Goal: Information Seeking & Learning: Stay updated

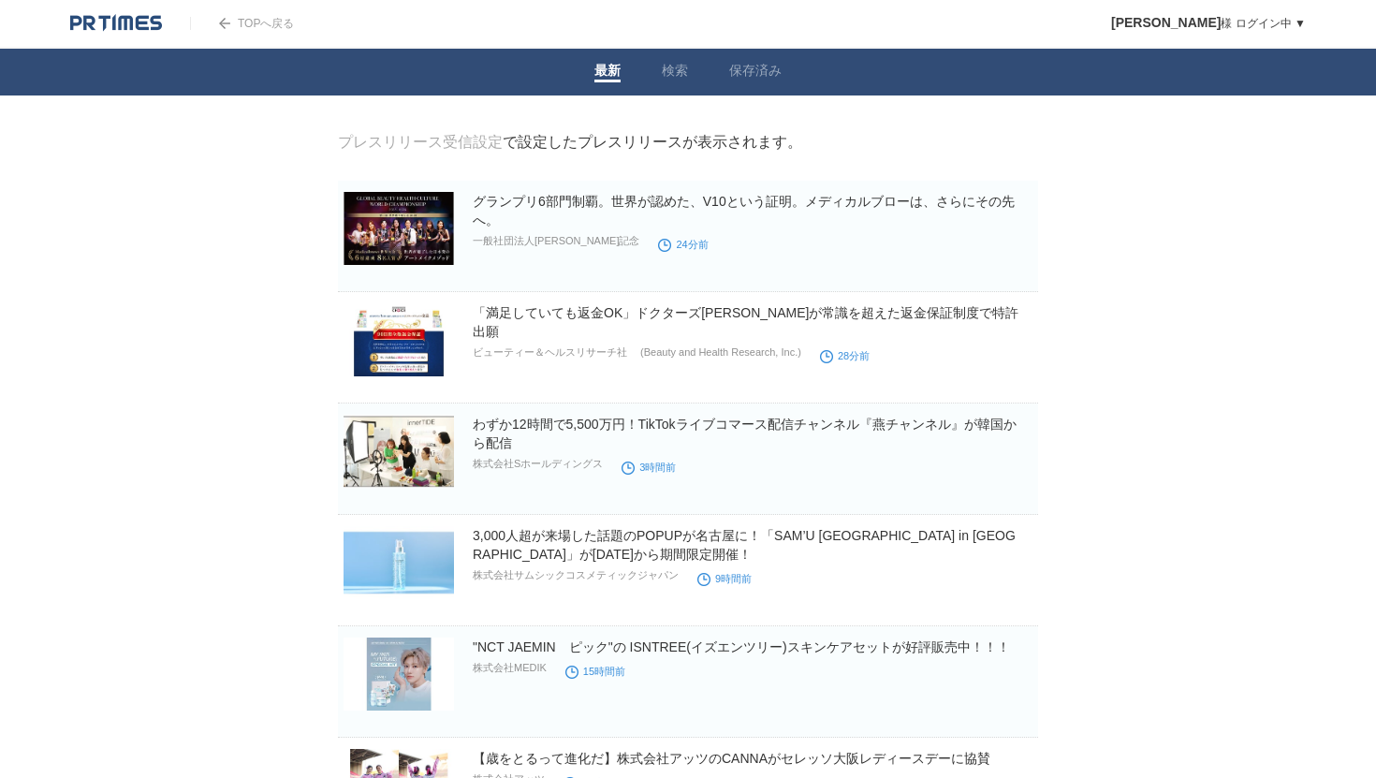
click at [610, 79] on link "最新" at bounding box center [608, 73] width 26 height 20
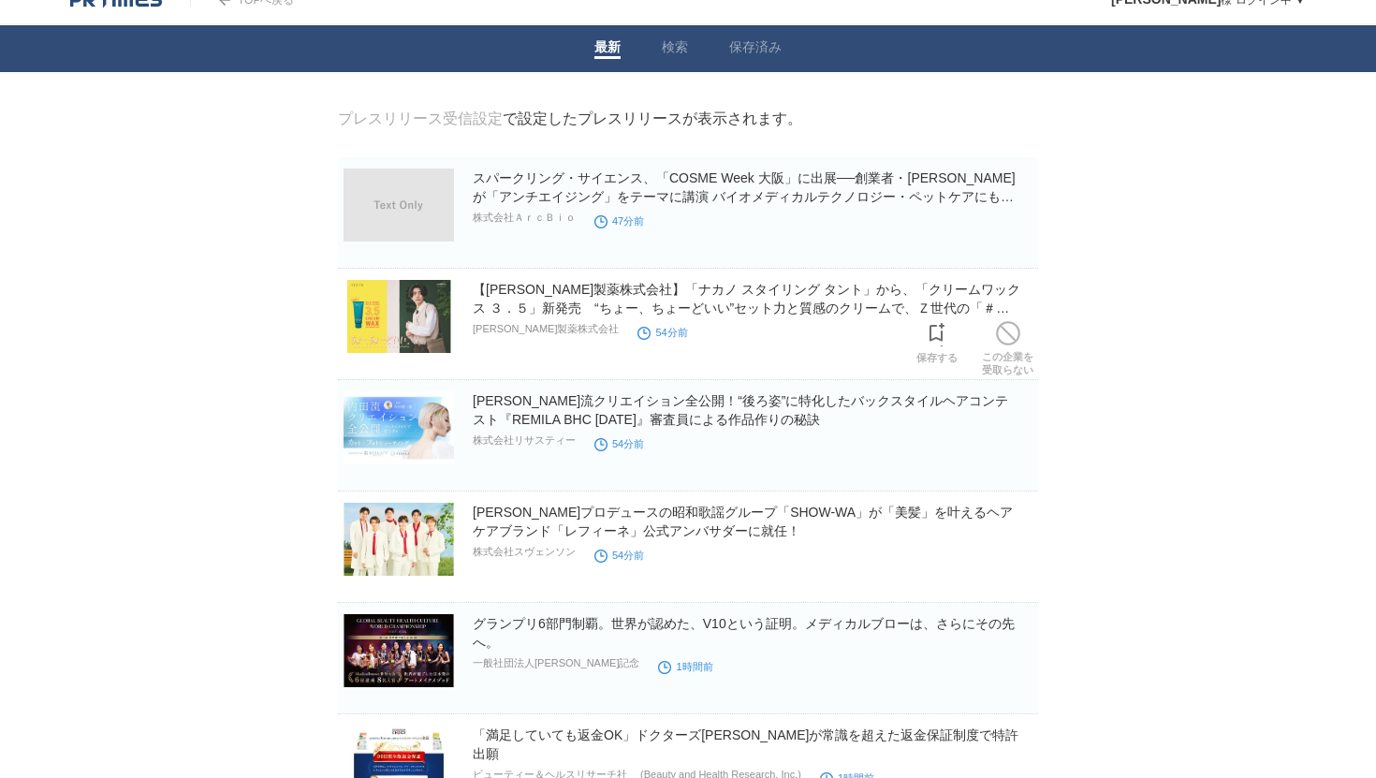
scroll to position [46, 0]
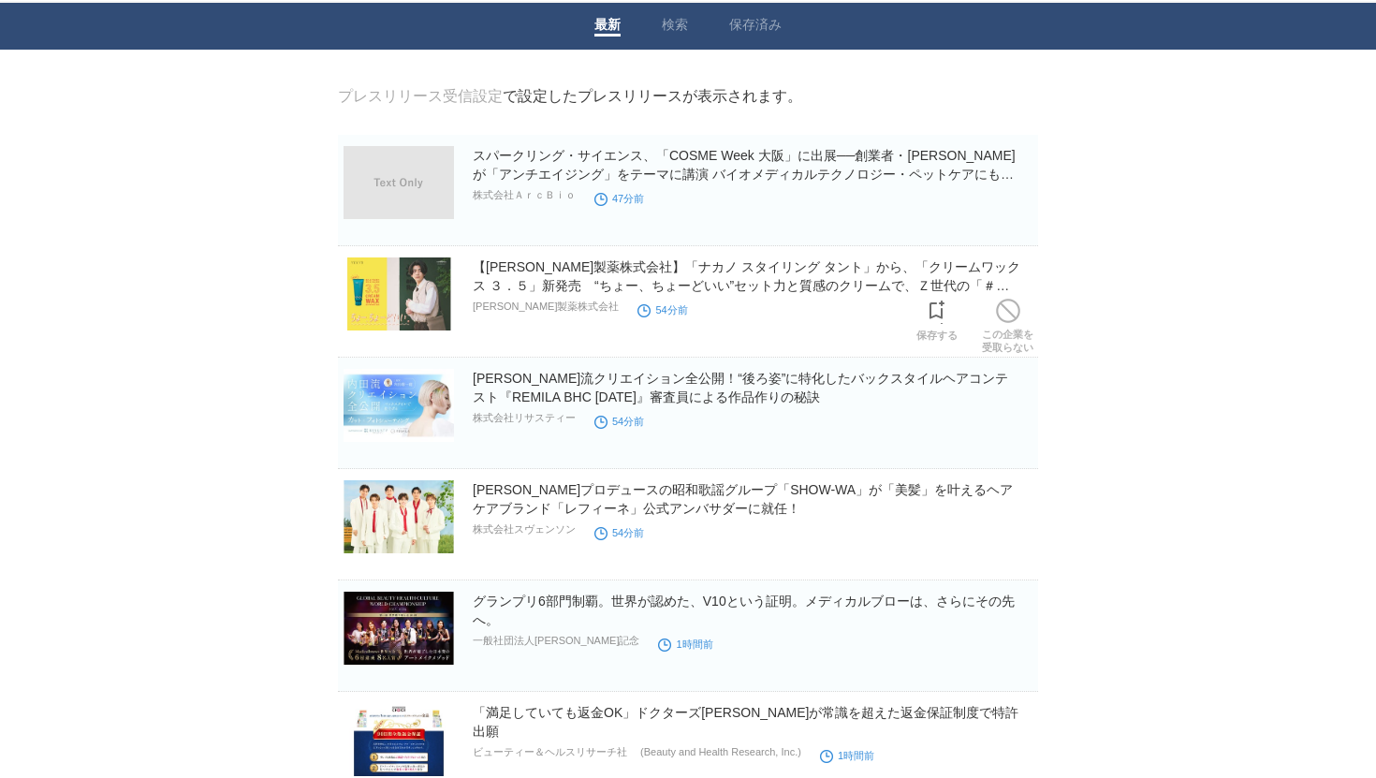
click at [698, 278] on h2 "【中野製薬株式会社】「ナカノ スタイリング タント」から、「クリームワックス ３．５」新発売　“ちょー、ちょーどいい”セット力と質感のクリームで、Ｚ世代の「＃…" at bounding box center [754, 275] width 562 height 37
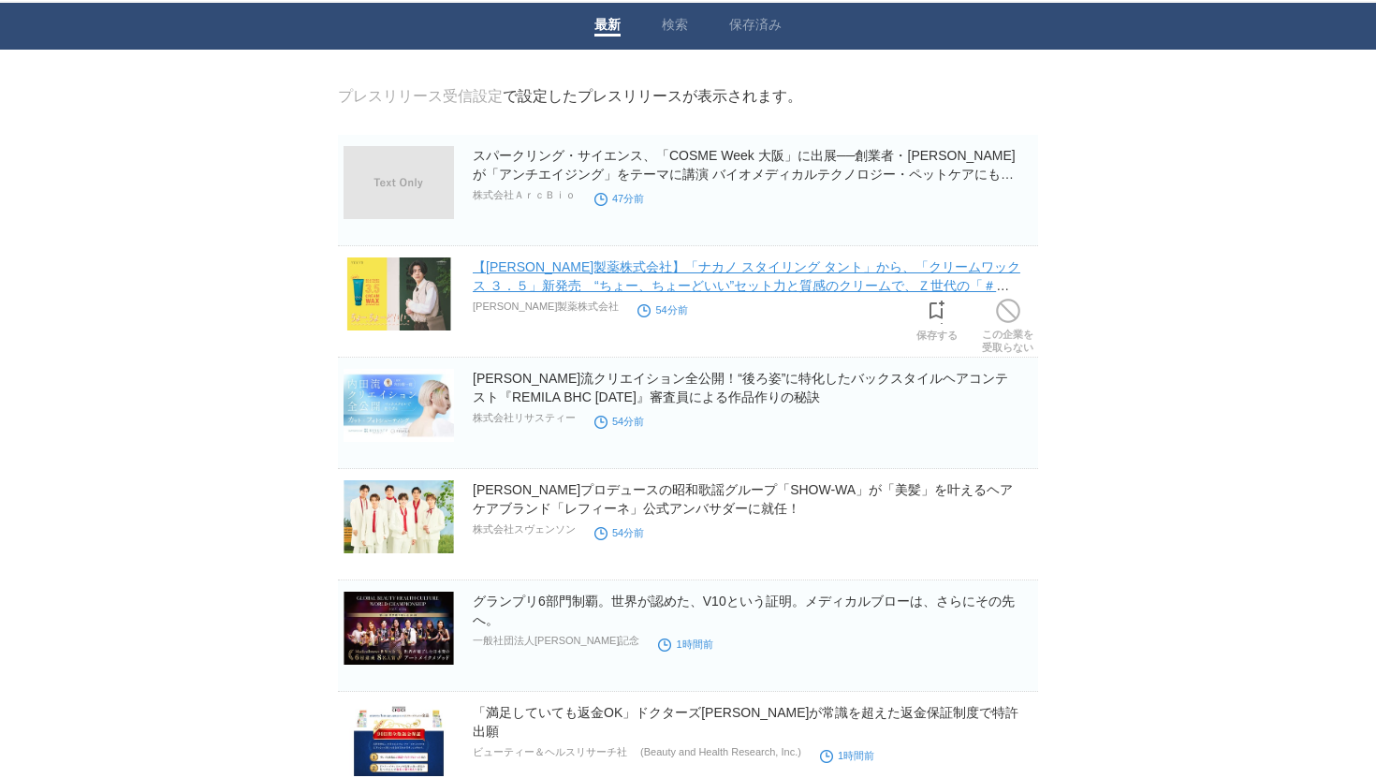
click at [699, 287] on link "【中野製薬株式会社】「ナカノ スタイリング タント」から、「クリームワックス ３．５」新発売　“ちょー、ちょーどいい”セット力と質感のクリームで、Ｚ世代の「＃…" at bounding box center [747, 285] width 548 height 52
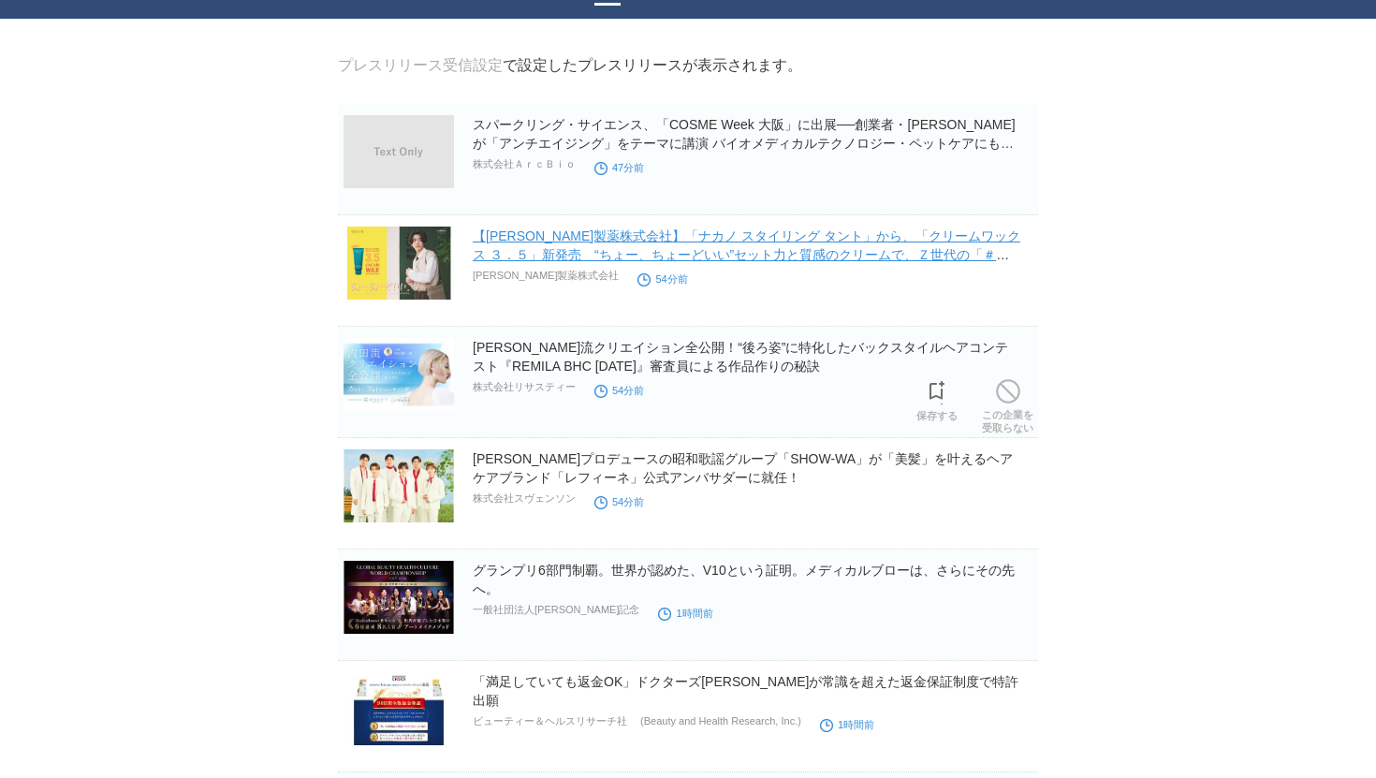
scroll to position [72, 0]
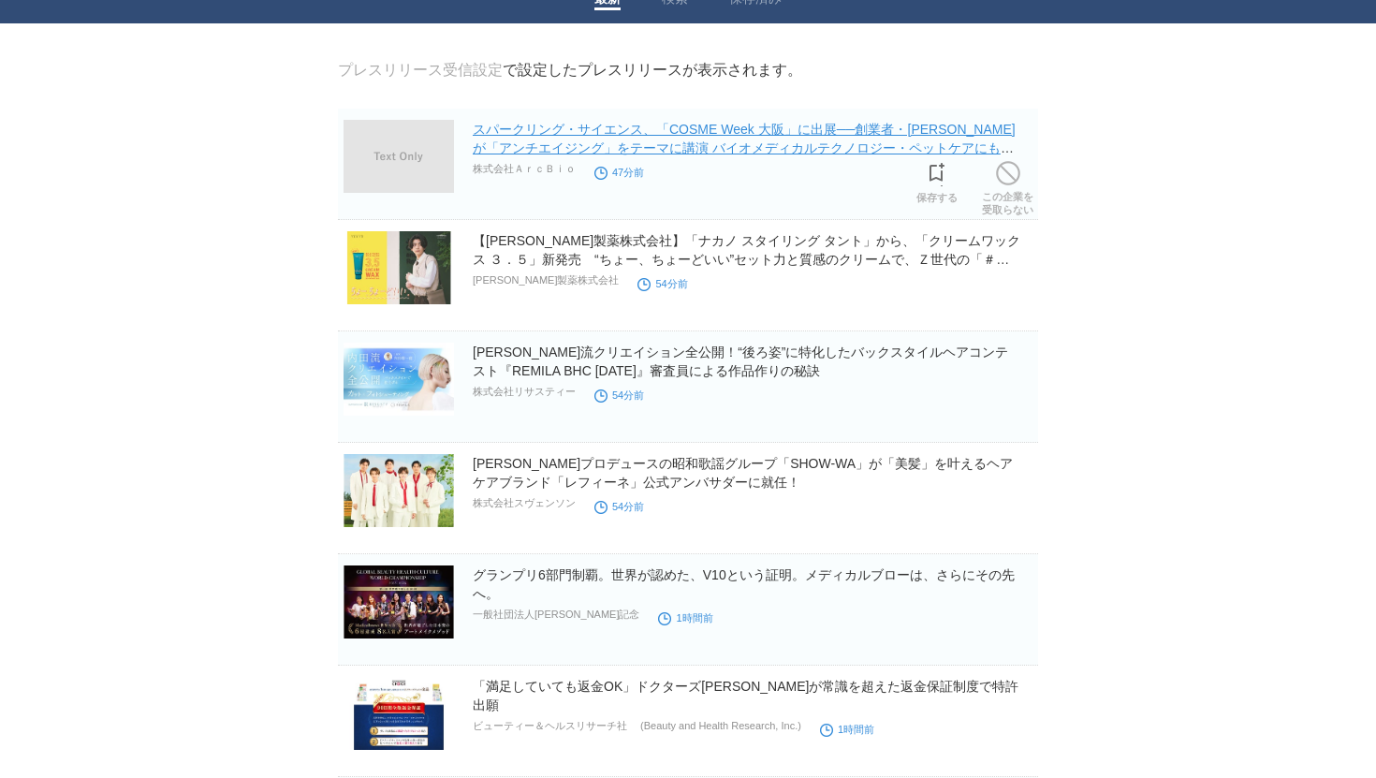
click at [738, 144] on link "スパークリング・サイエンス、「COSME Week 大阪」に出展──創業者・高博士が「アンチエイジング」をテーマに講演 バイオメディカルテクノロジー・ペットケ…" at bounding box center [744, 148] width 543 height 52
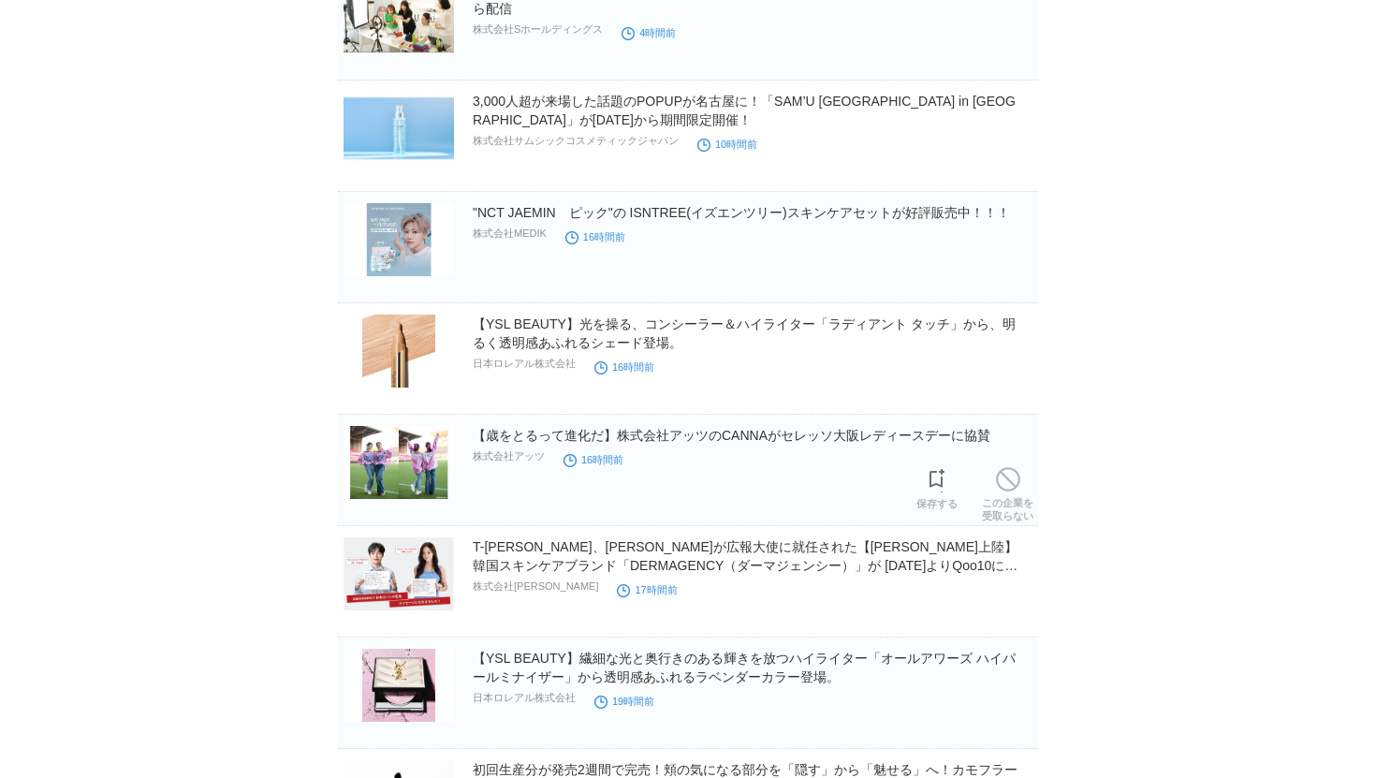
scroll to position [892, 0]
